Goal: Task Accomplishment & Management: Manage account settings

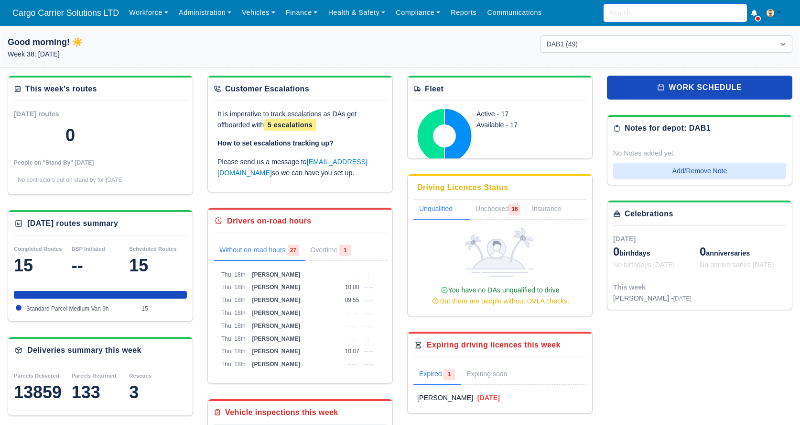
click at [623, 9] on input "search" at bounding box center [675, 13] width 143 height 18
click at [260, 16] on link "Vehicles" at bounding box center [259, 12] width 44 height 19
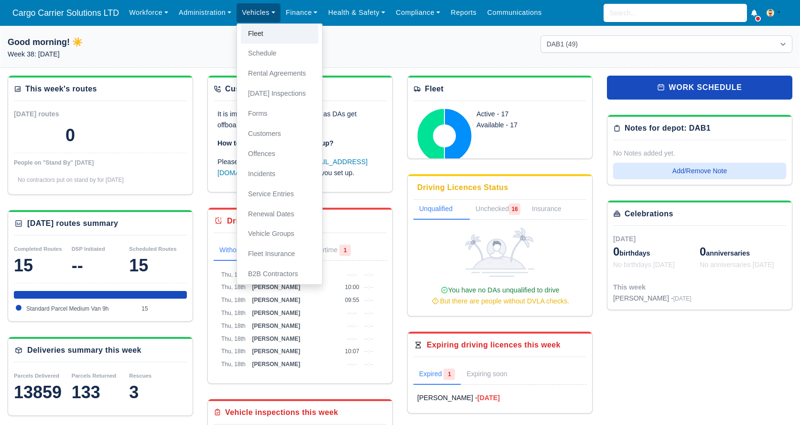
click at [265, 31] on link "Fleet" at bounding box center [279, 34] width 77 height 20
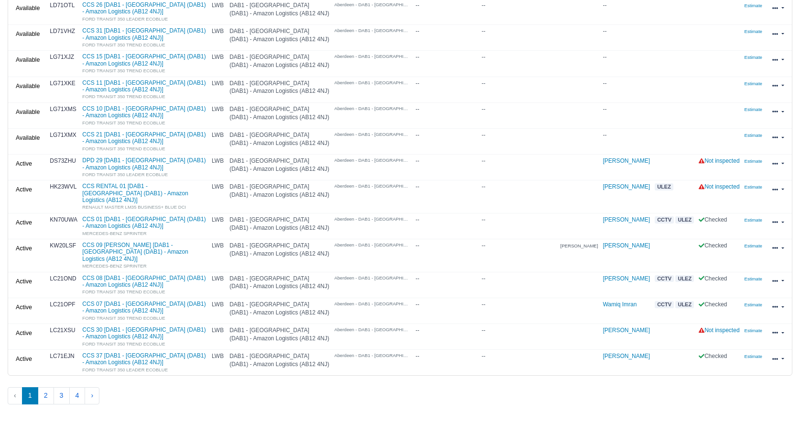
scroll to position [398, 0]
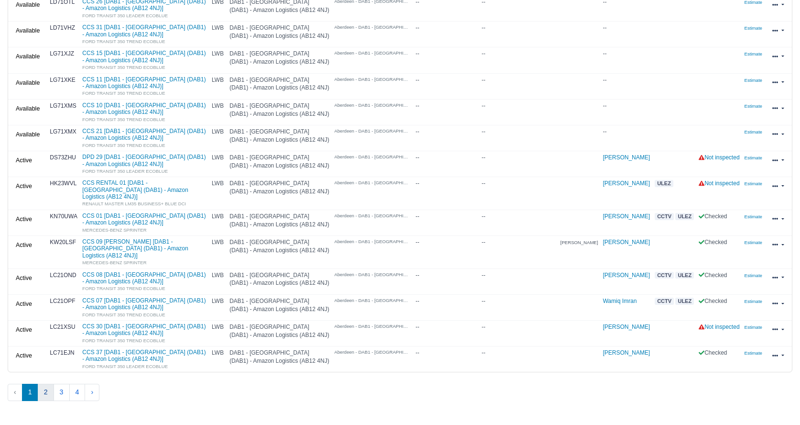
click at [46, 383] on button "2" at bounding box center [46, 391] width 16 height 17
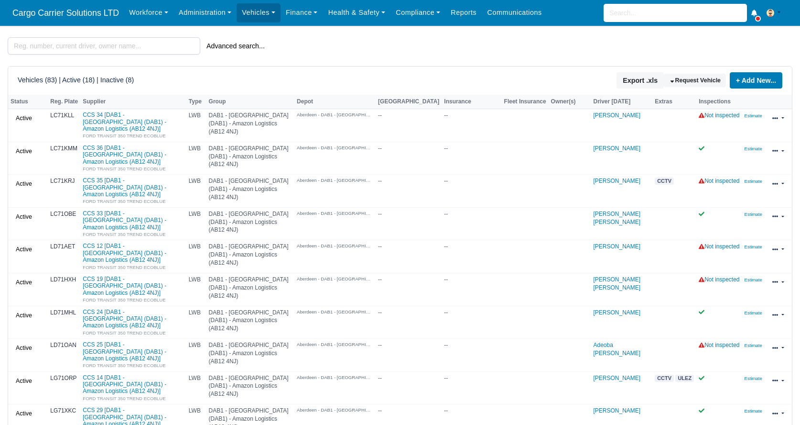
click at [110, 84] on h6 "Vehicles (83) | Active (18) | Inactive (8)" at bounding box center [76, 80] width 116 height 8
click at [78, 80] on h6 "Vehicles (83) | Active (18) | Inactive (8)" at bounding box center [76, 80] width 116 height 8
click at [35, 84] on h6 "Vehicles (83) | Active (18) | Inactive (8)" at bounding box center [76, 80] width 116 height 8
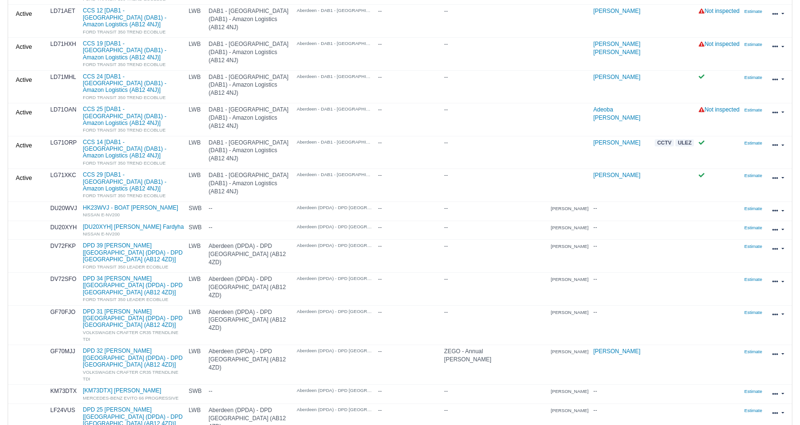
scroll to position [239, 0]
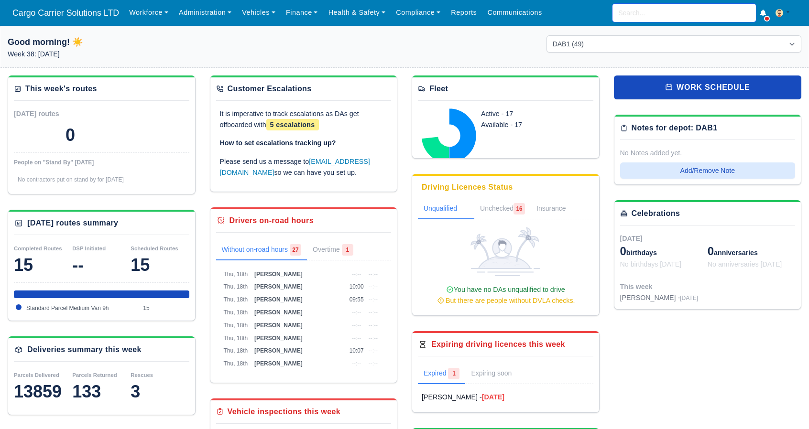
click at [648, 15] on input "search" at bounding box center [683, 13] width 143 height 18
type input "wam"
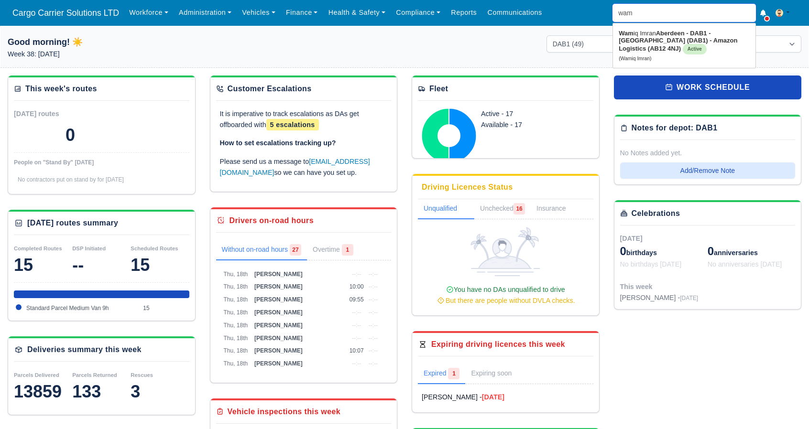
type input "wamiq Imran"
click at [658, 43] on strong "Aberdeen - DAB1 - [GEOGRAPHIC_DATA] (DAB1) - Amazon Logistics (AB12 4NJ)" at bounding box center [678, 41] width 119 height 22
type input "Wamiq Imran"
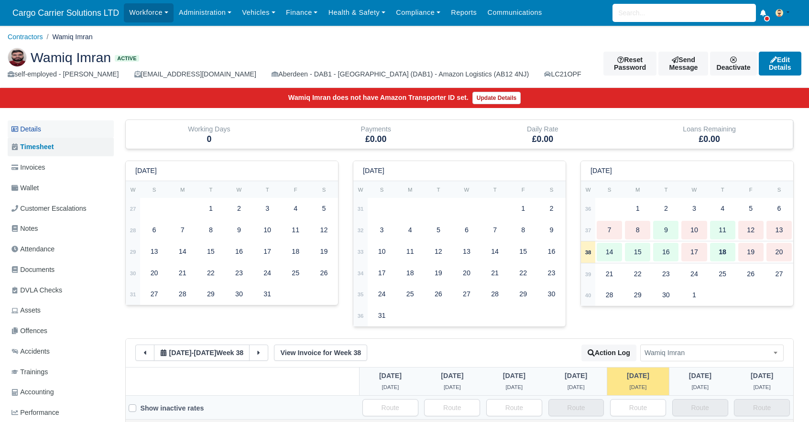
click at [32, 130] on link "Details" at bounding box center [61, 129] width 106 height 18
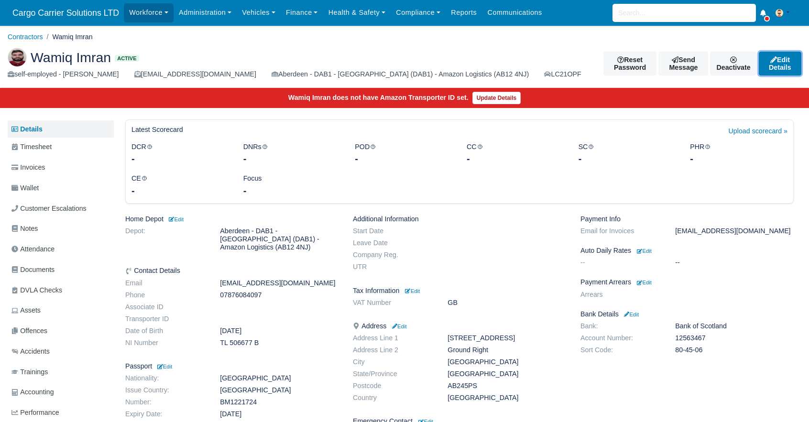
click at [765, 65] on link "Edit Details" at bounding box center [780, 64] width 43 height 24
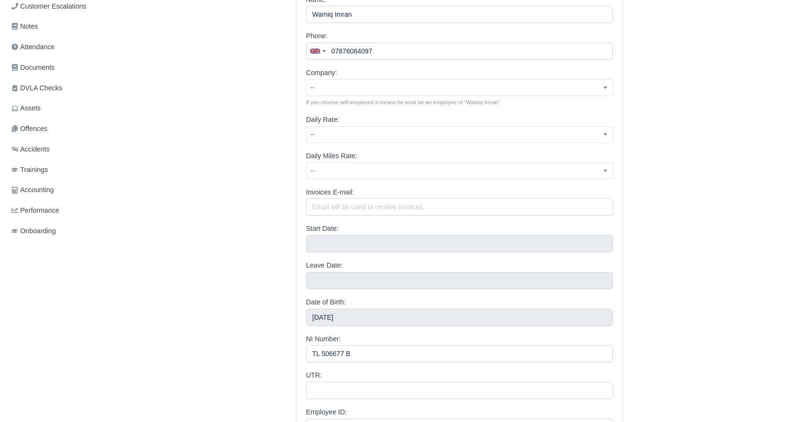
scroll to position [239, 0]
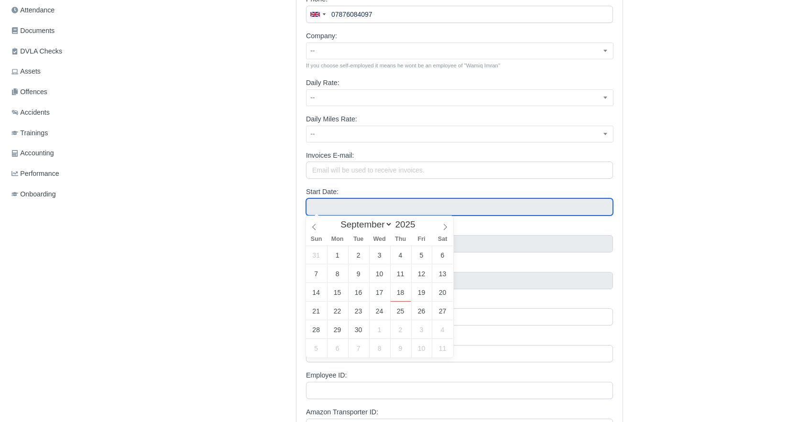
click at [332, 207] on input "text" at bounding box center [459, 206] width 307 height 17
type input "[DATE]"
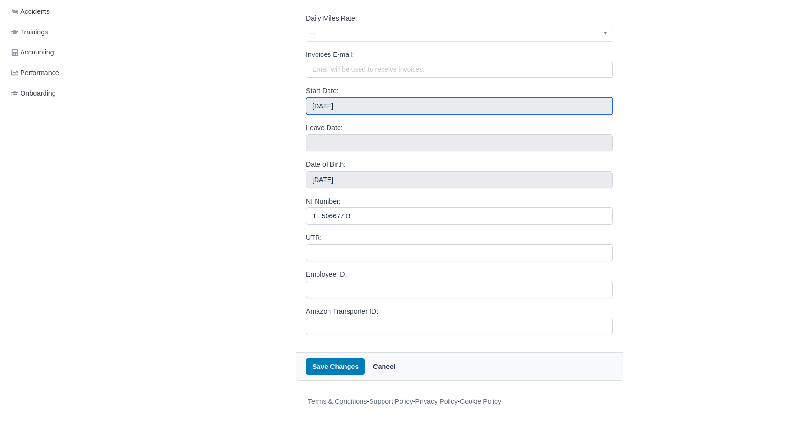
scroll to position [340, 0]
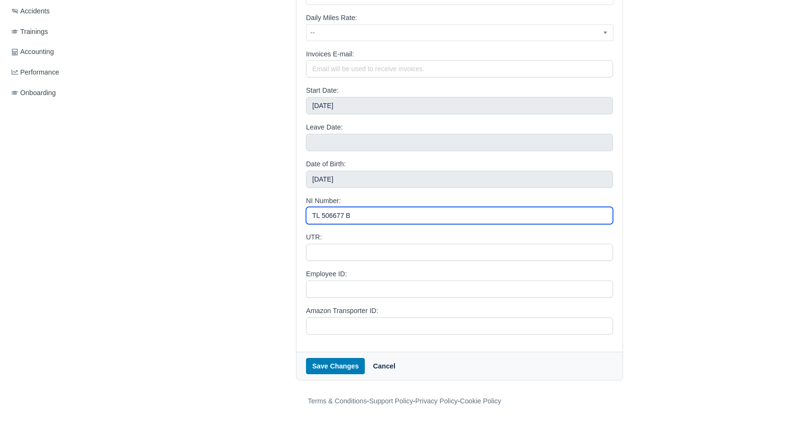
click at [344, 215] on input "TL 506677 B" at bounding box center [459, 215] width 307 height 17
click at [320, 216] on input "TL 506677B" at bounding box center [459, 215] width 307 height 17
type input "TL506677B"
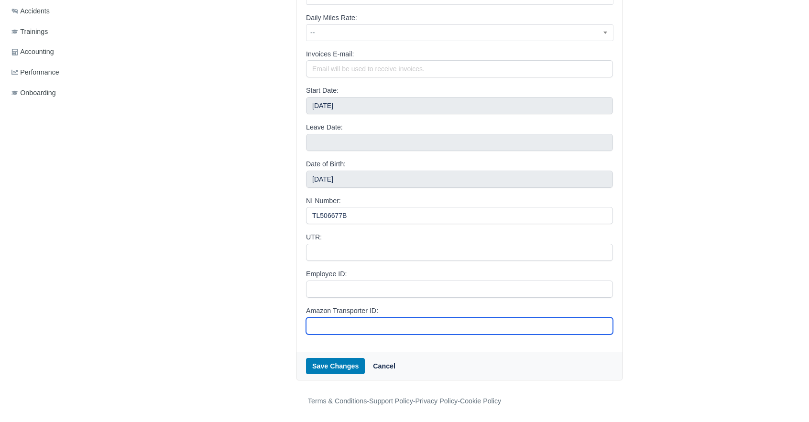
click at [339, 327] on input "Amazon Transporter ID:" at bounding box center [459, 325] width 307 height 17
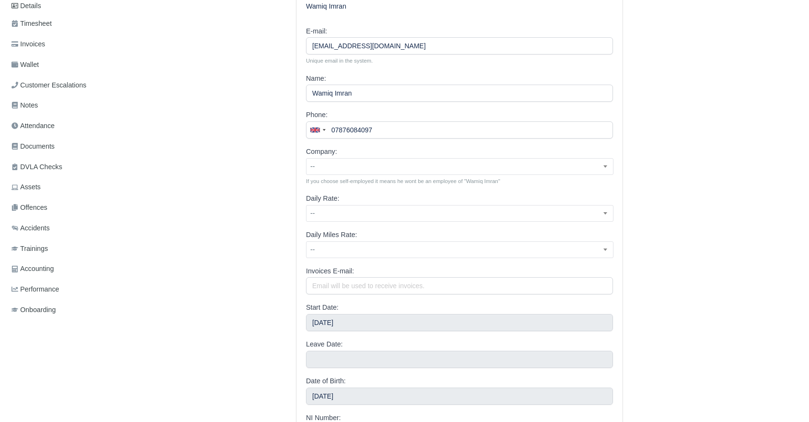
scroll to position [101, 0]
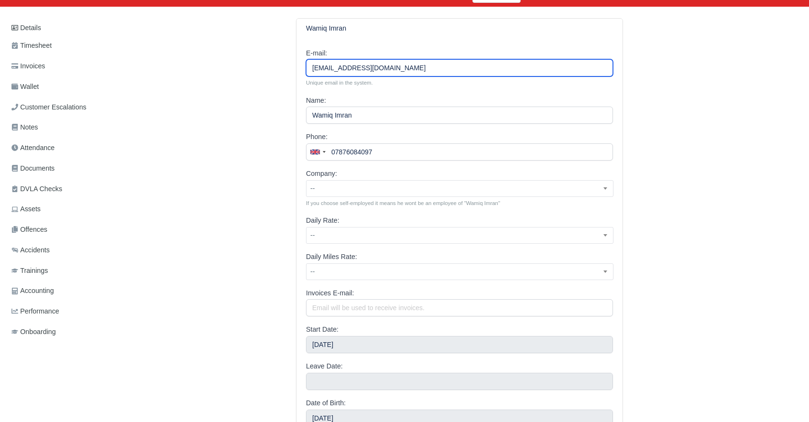
drag, startPoint x: 413, startPoint y: 66, endPoint x: 241, endPoint y: 67, distance: 172.1
click at [241, 67] on div "Wamiq Imran E-mail: [EMAIL_ADDRESS][DOMAIN_NAME] Unique email in the system. Na…" at bounding box center [459, 318] width 683 height 601
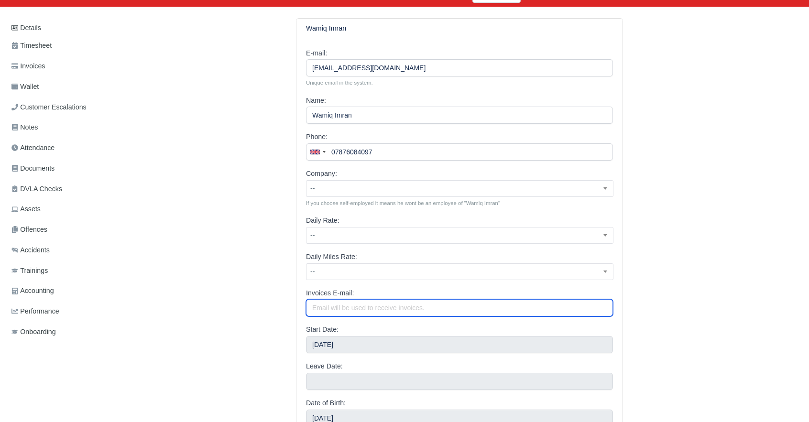
click at [351, 309] on input "Invoices E-mail:" at bounding box center [459, 307] width 307 height 17
paste input "[EMAIL_ADDRESS][DOMAIN_NAME]"
type input "[EMAIL_ADDRESS][DOMAIN_NAME]"
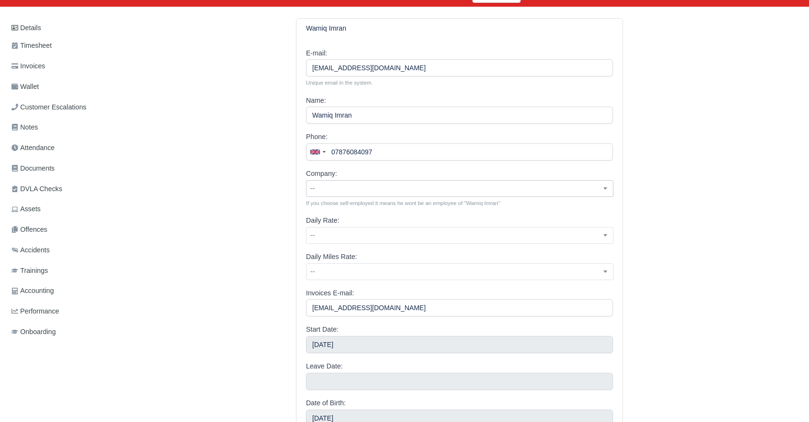
click at [350, 187] on span "--" at bounding box center [459, 189] width 306 height 12
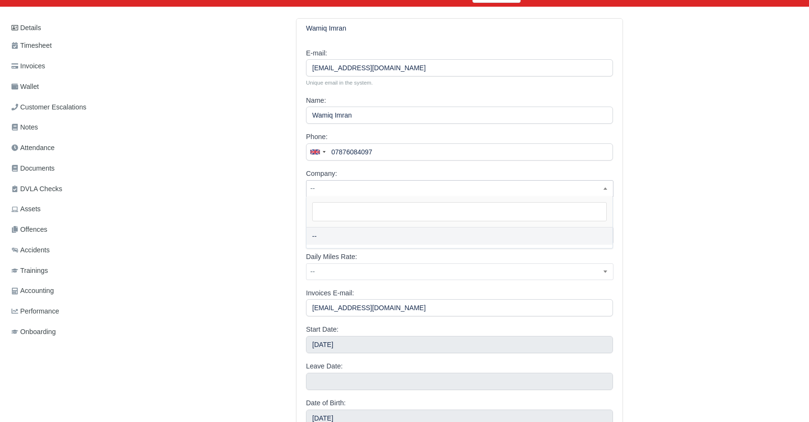
click at [350, 187] on span "--" at bounding box center [459, 189] width 306 height 12
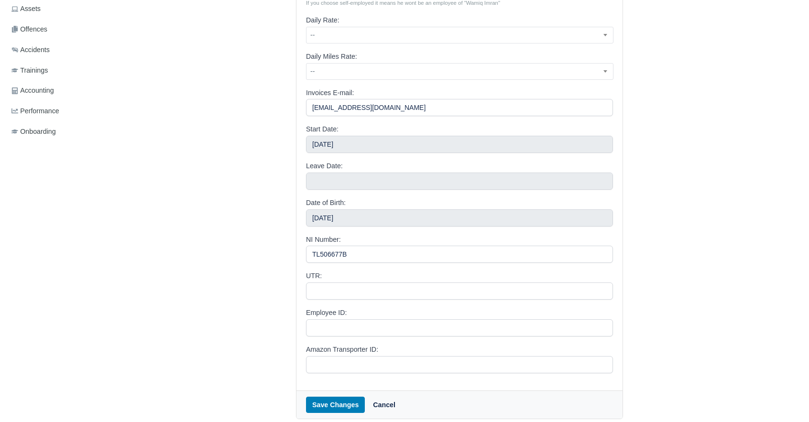
scroll to position [340, 0]
